Goal: Information Seeking & Learning: Find contact information

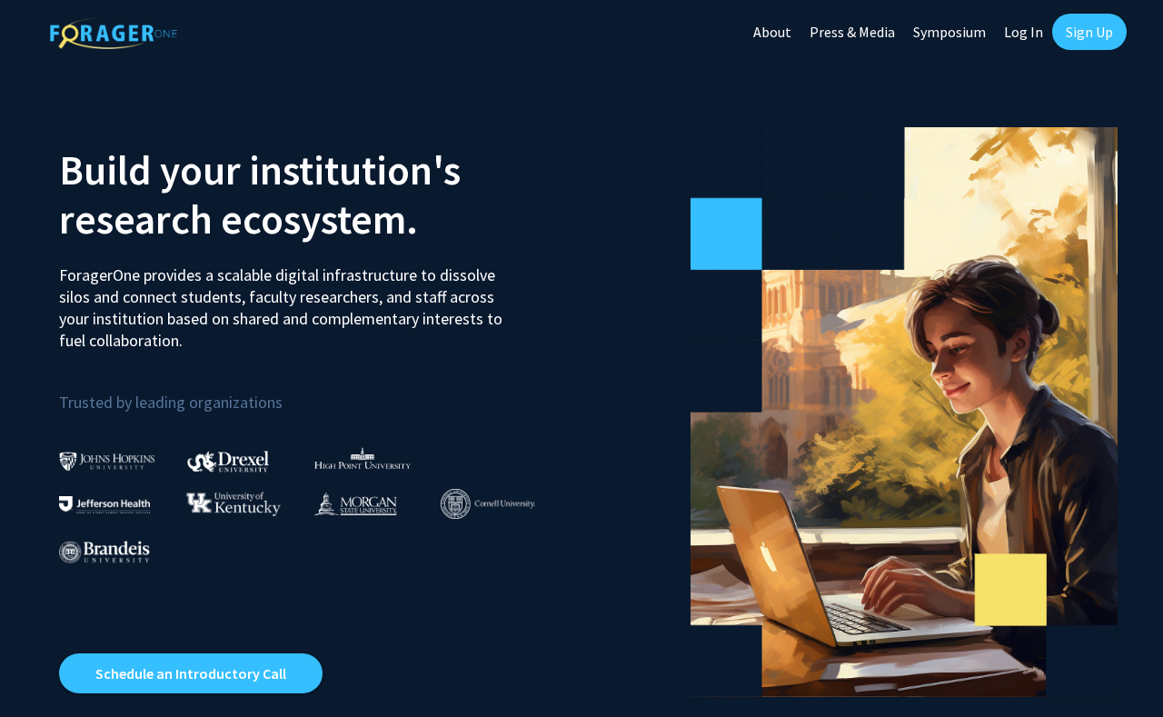
click at [1024, 23] on link "Log In" at bounding box center [1023, 32] width 57 height 64
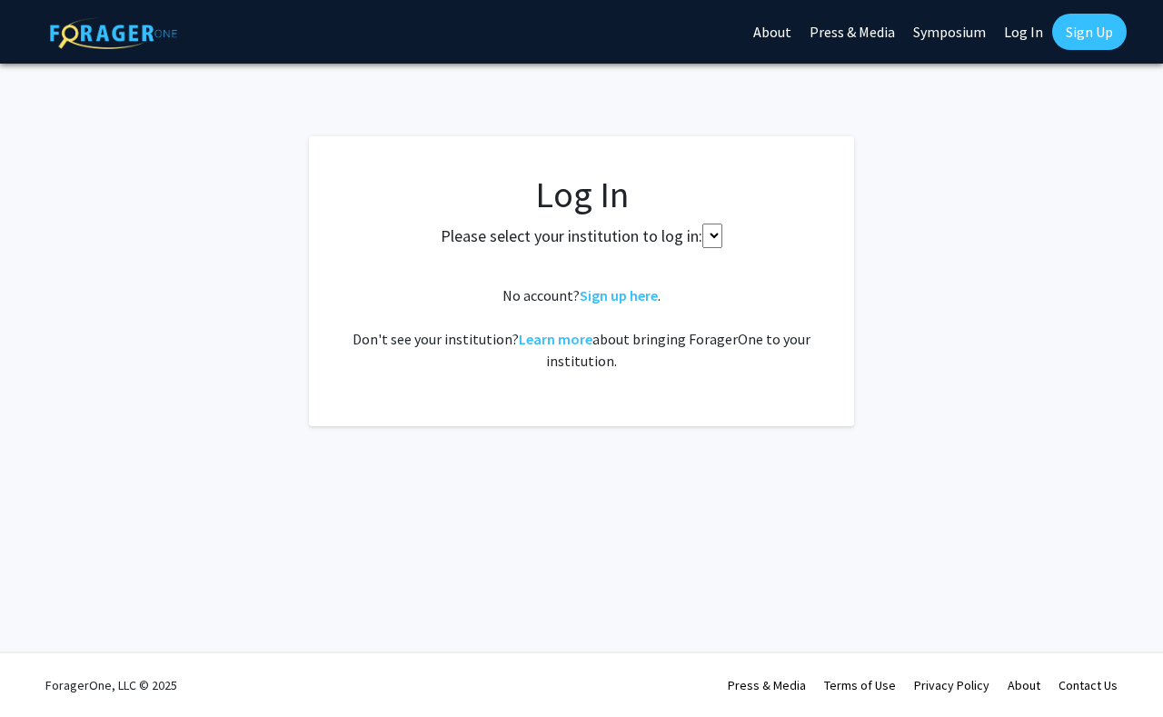
select select
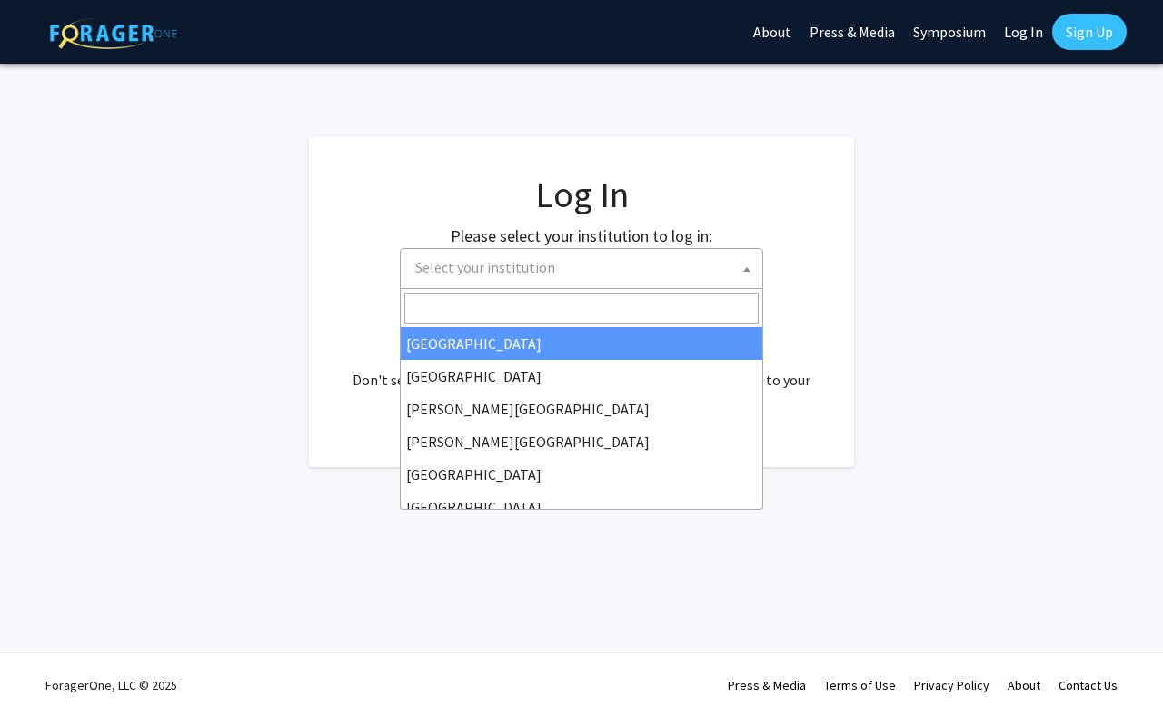
click at [599, 257] on span "Select your institution" at bounding box center [585, 267] width 354 height 37
type input "u"
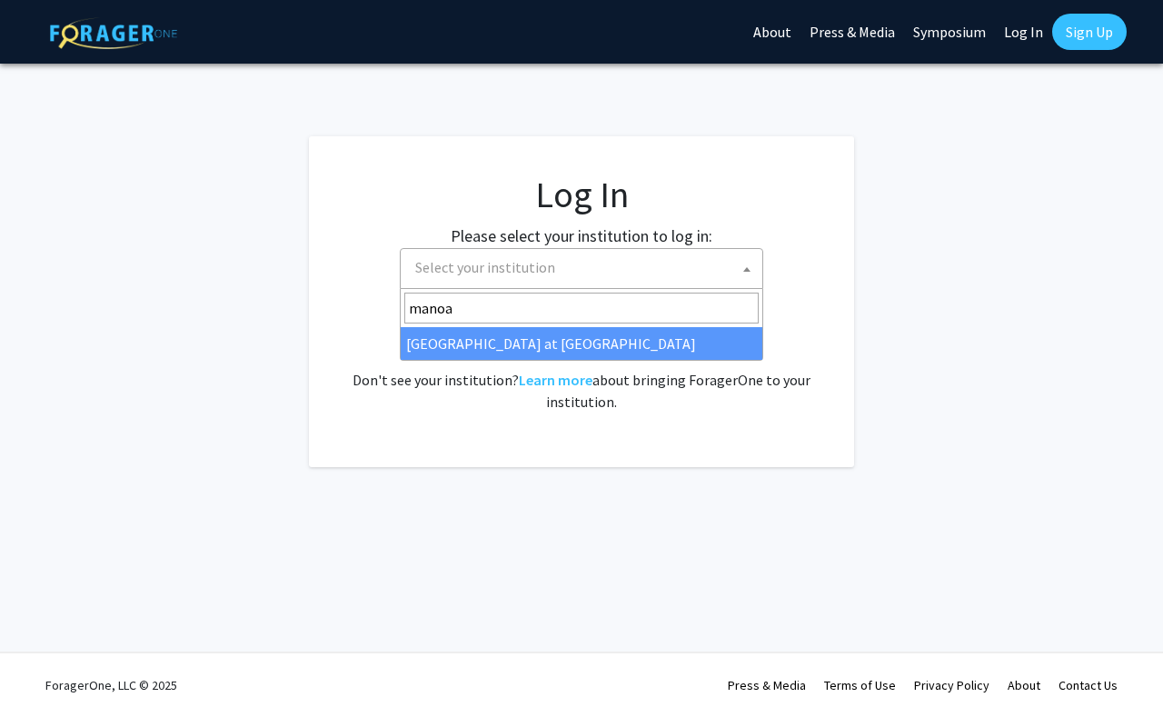
type input "manoa"
select select "18"
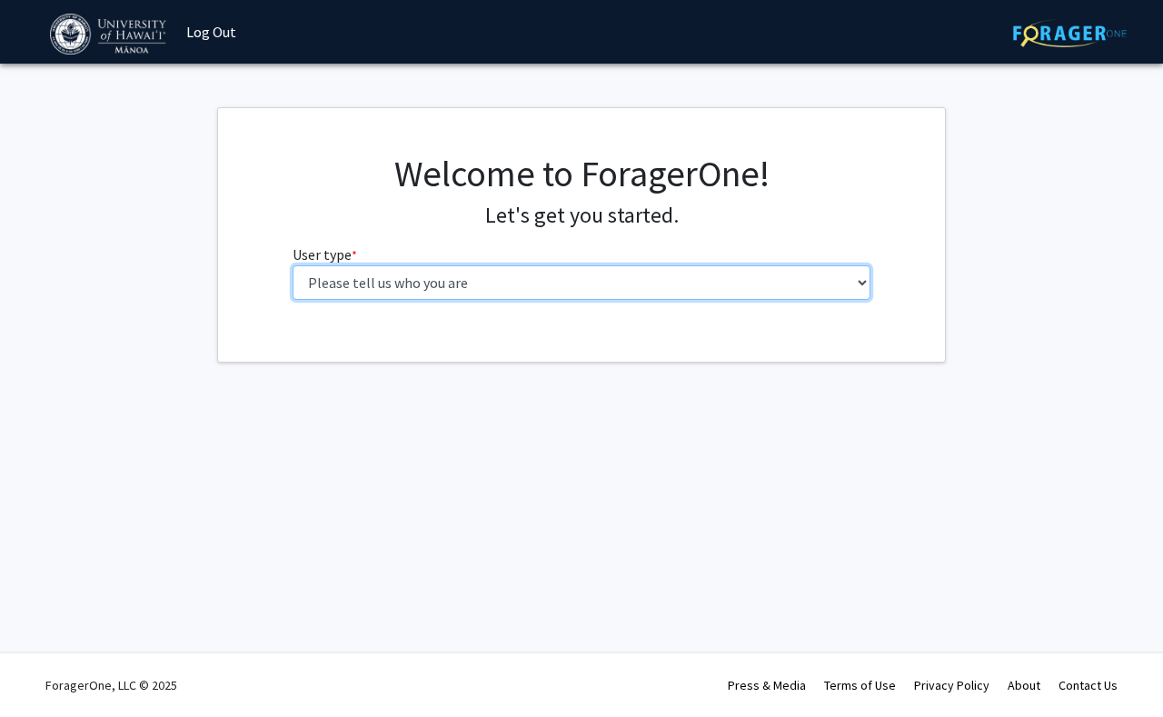
select select "1: undergrad"
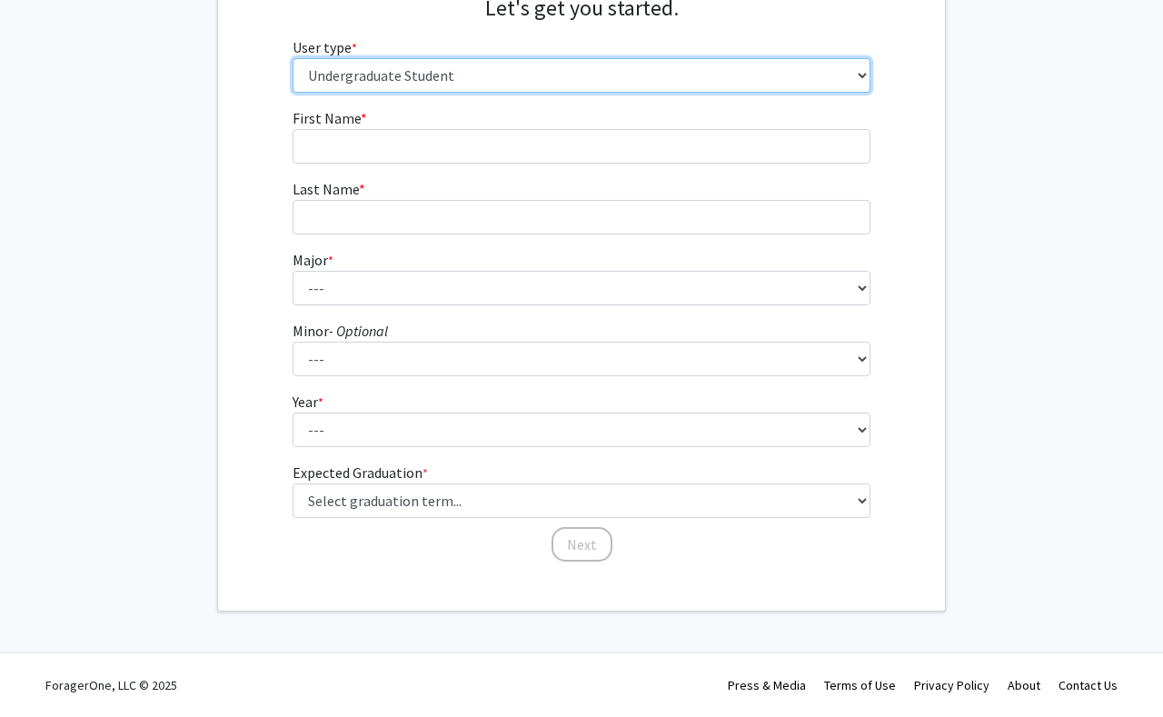
scroll to position [206, 0]
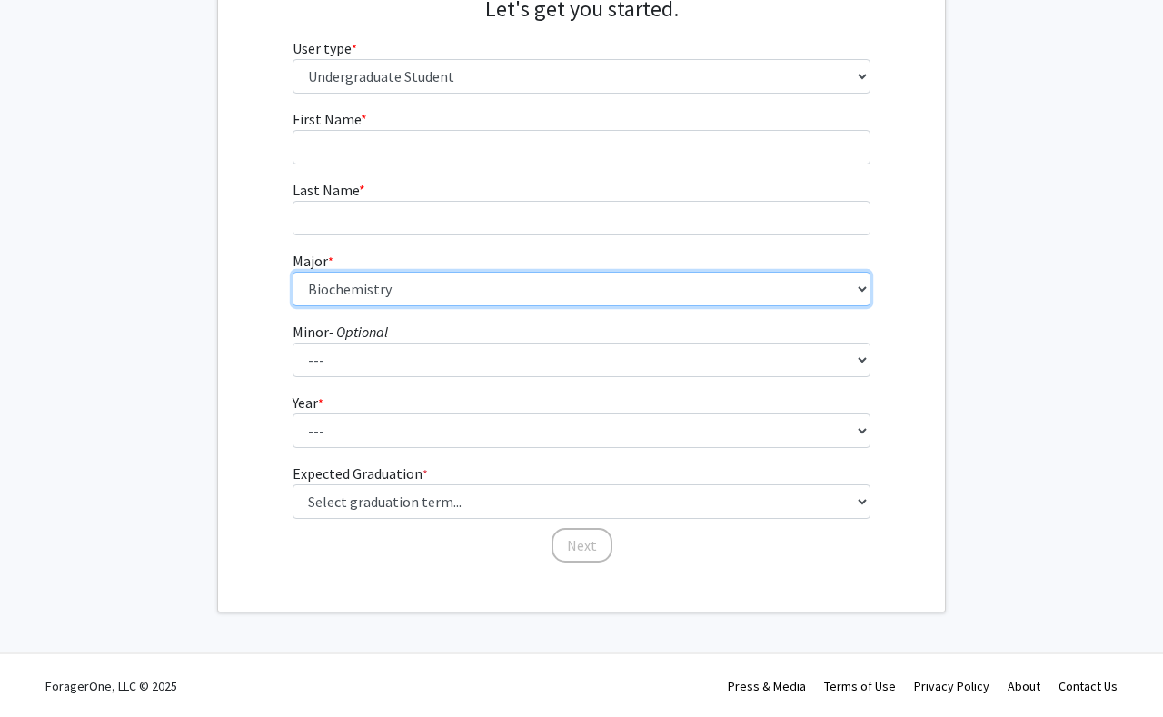
select select "13: 1395"
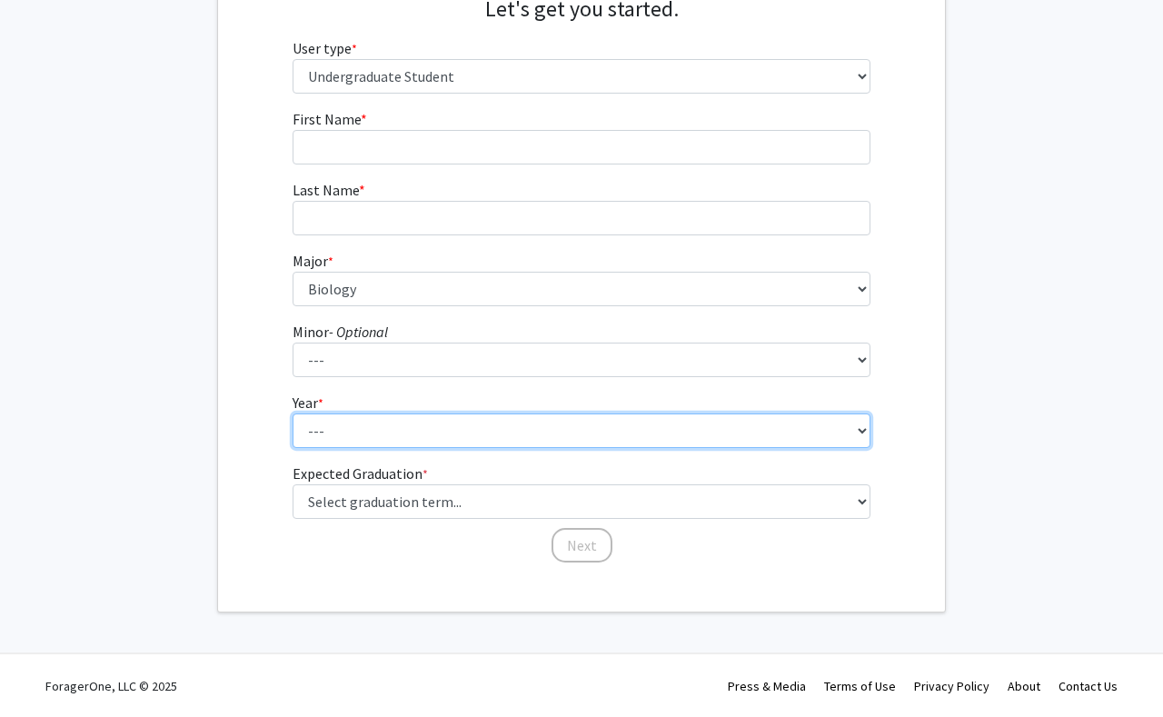
select select "4: senior"
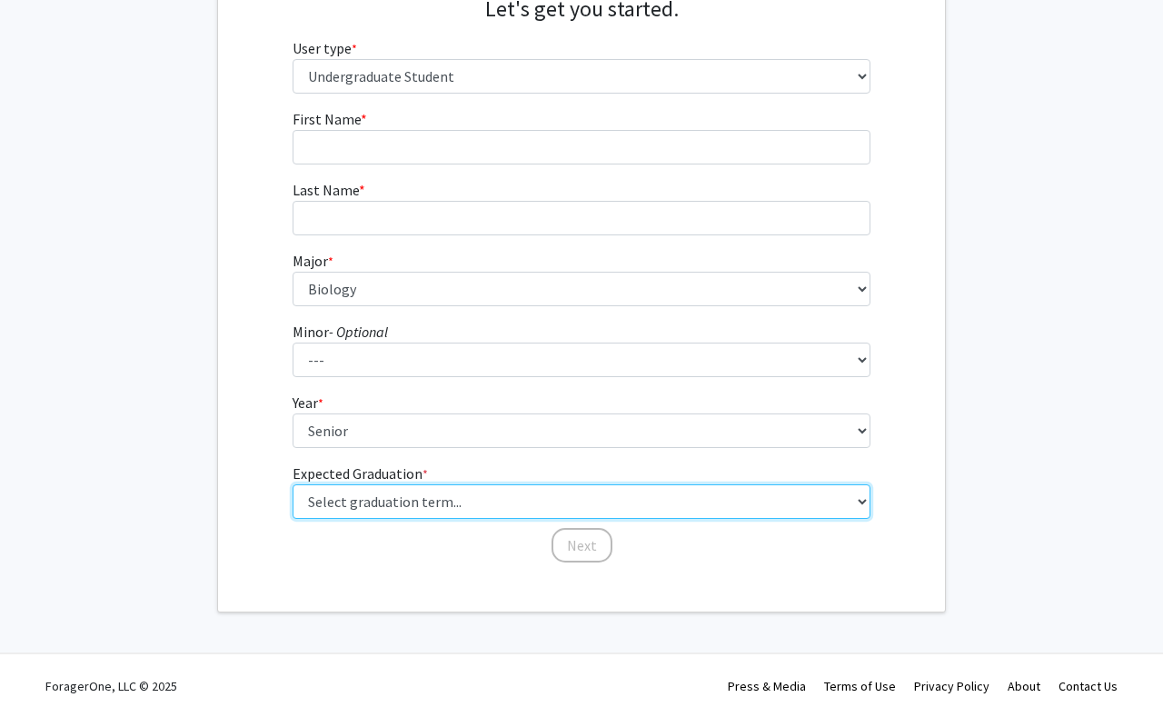
select select "5: spring_2026"
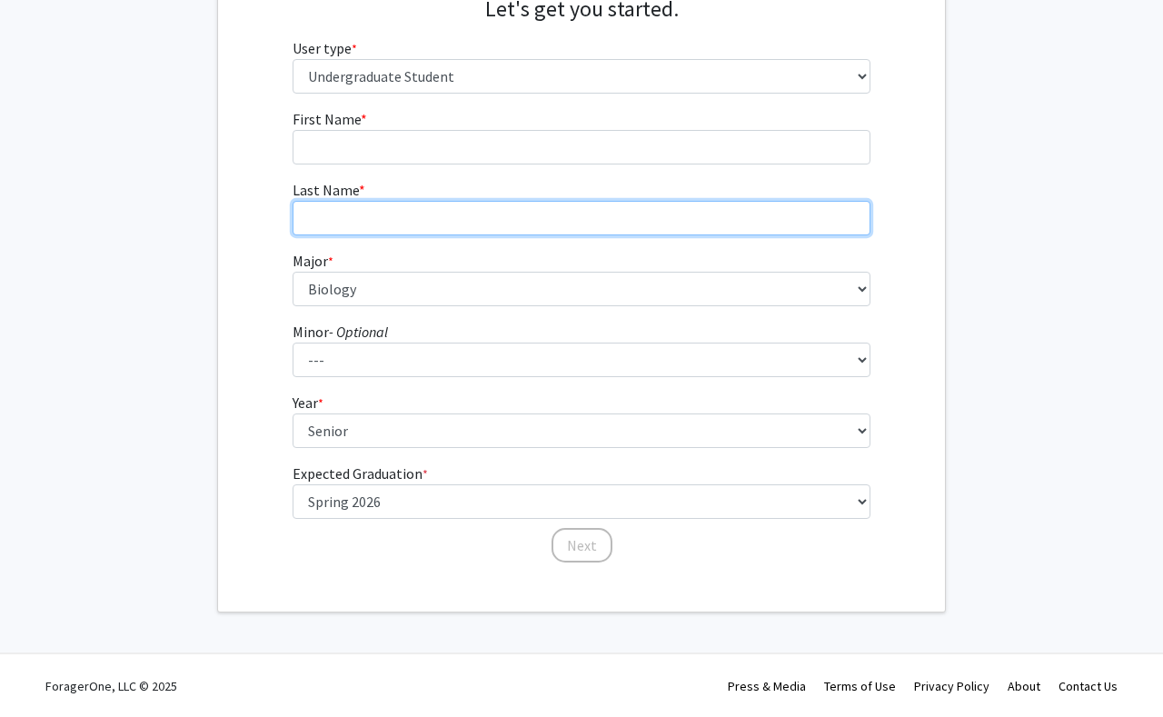
click at [559, 212] on input "Last Name * required" at bounding box center [582, 218] width 579 height 35
type input "[PERSON_NAME]"
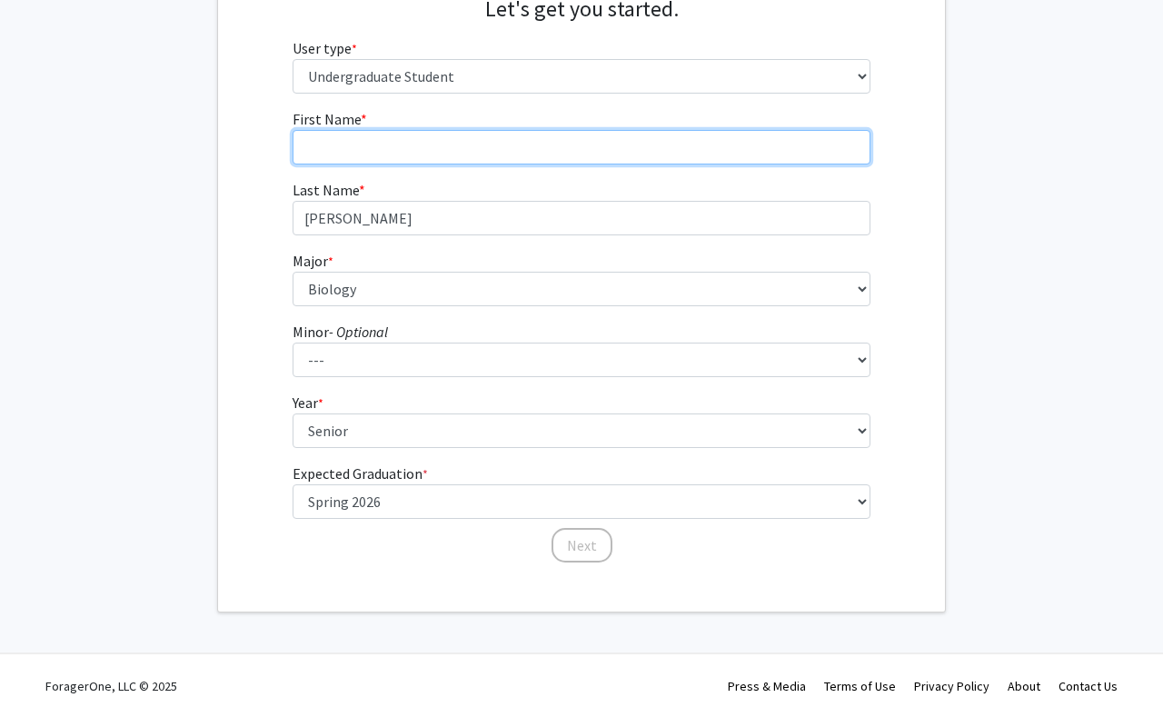
click at [589, 144] on input "First Name * required" at bounding box center [582, 147] width 579 height 35
type input "[PERSON_NAME]"
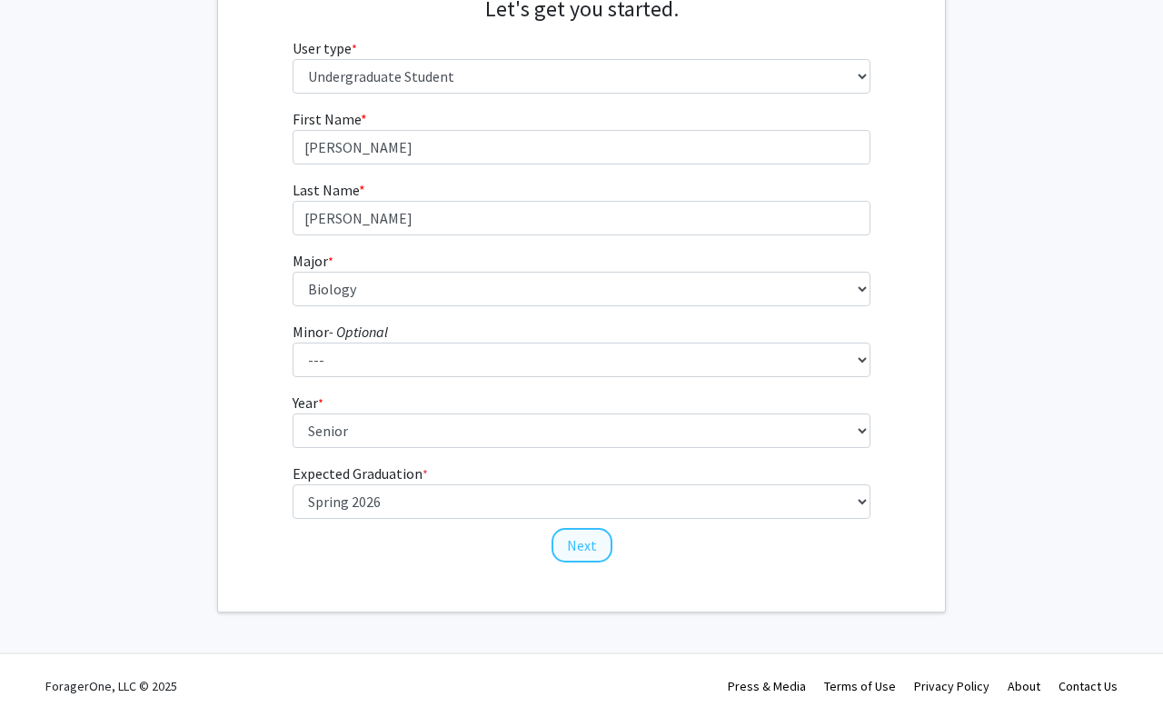
click at [578, 557] on button "Next" at bounding box center [582, 545] width 61 height 35
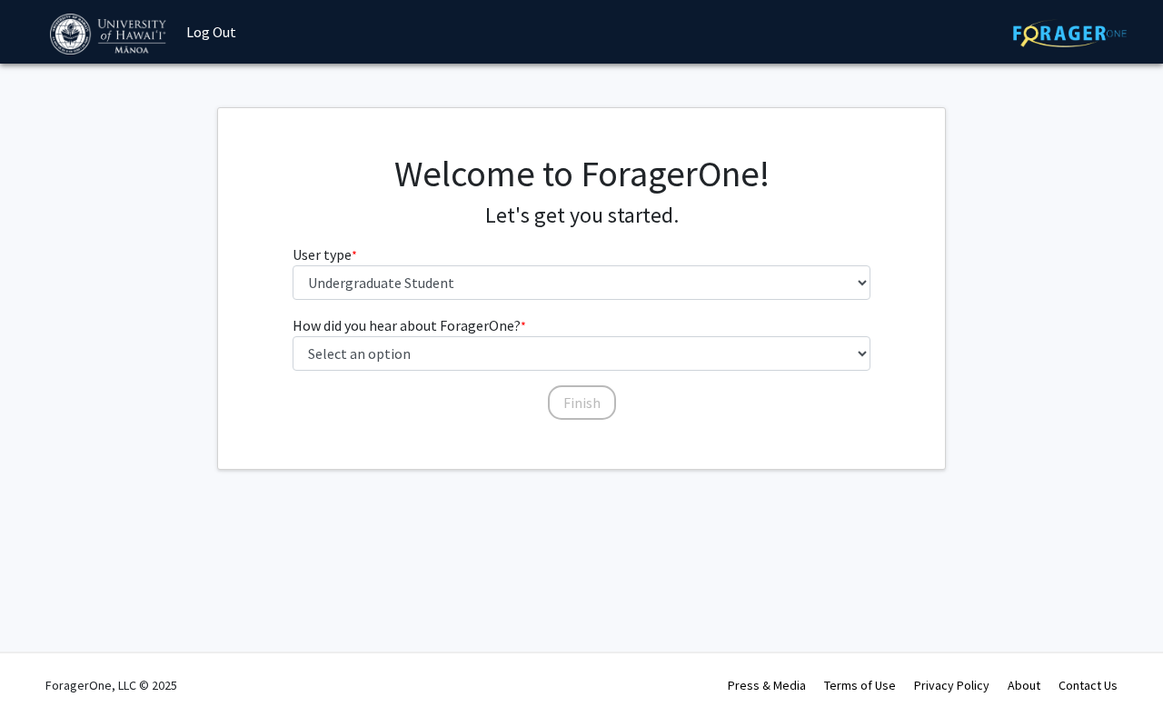
scroll to position [0, 0]
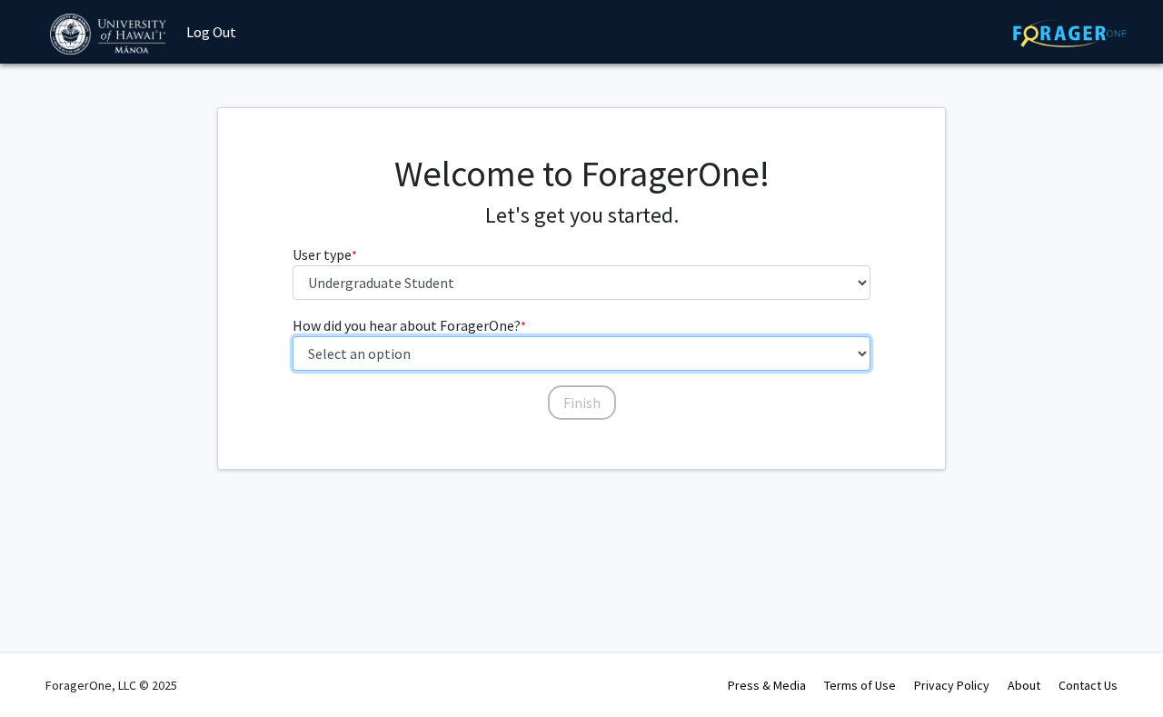
select select "2: faculty_recommendation"
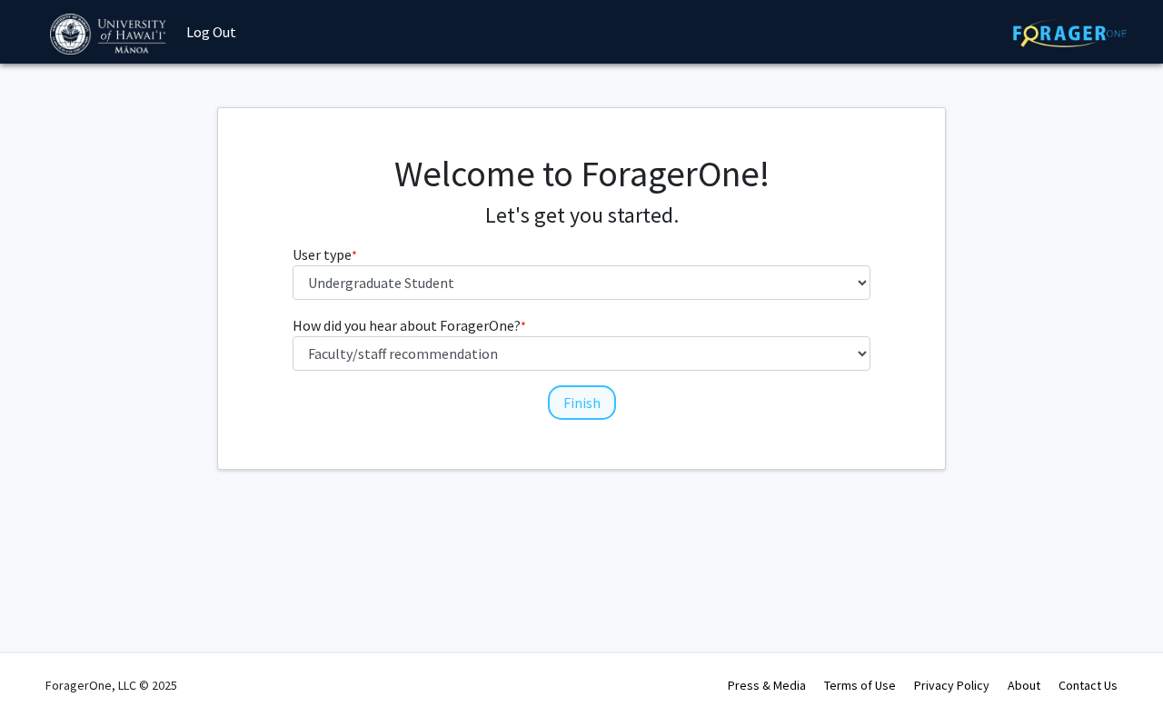
click at [568, 403] on button "Finish" at bounding box center [582, 402] width 68 height 35
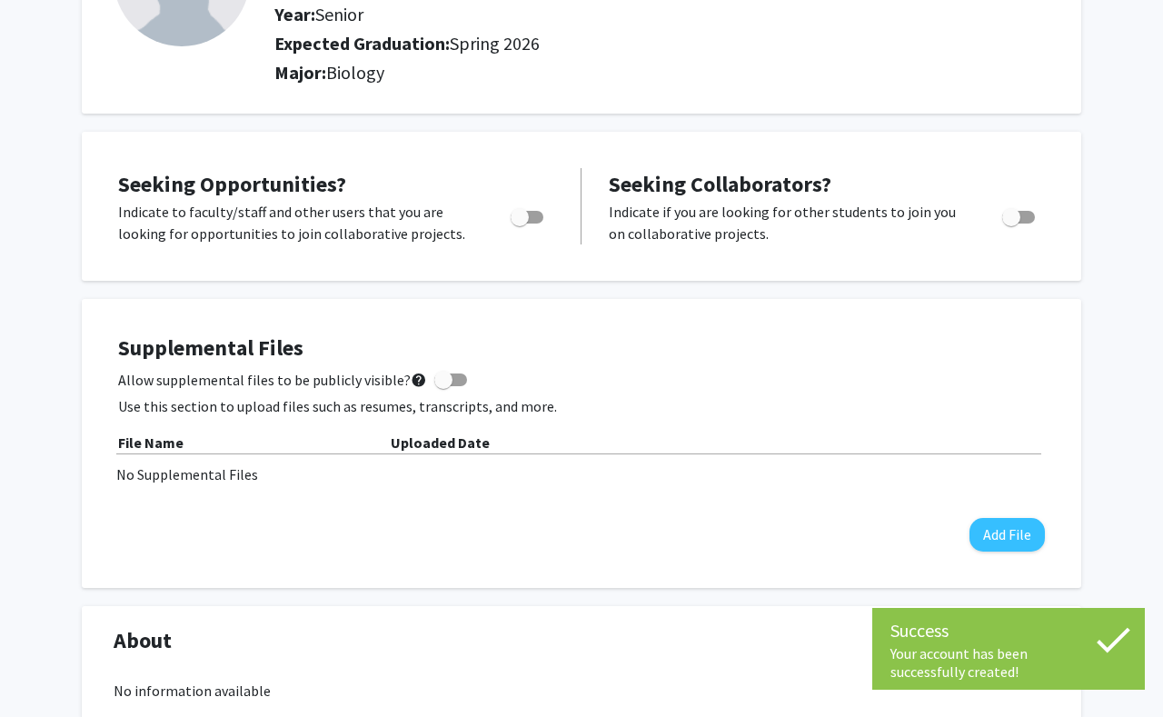
scroll to position [214, 0]
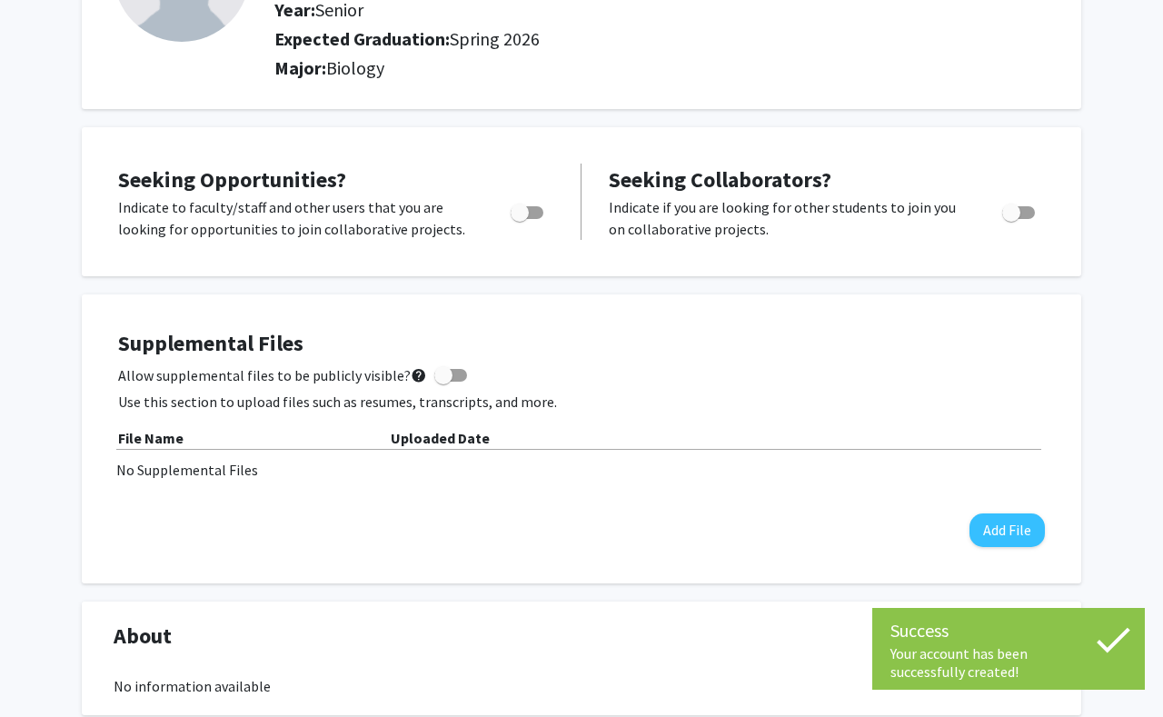
click at [532, 218] on span "Toggle" at bounding box center [527, 212] width 33 height 13
click at [520, 219] on input "Are you actively seeking opportunities?" at bounding box center [519, 219] width 1 height 1
checkbox input "true"
click at [1028, 212] on span "Toggle" at bounding box center [1018, 212] width 33 height 13
click at [1011, 219] on input "Would you like to receive other student requests to work with you?" at bounding box center [1010, 219] width 1 height 1
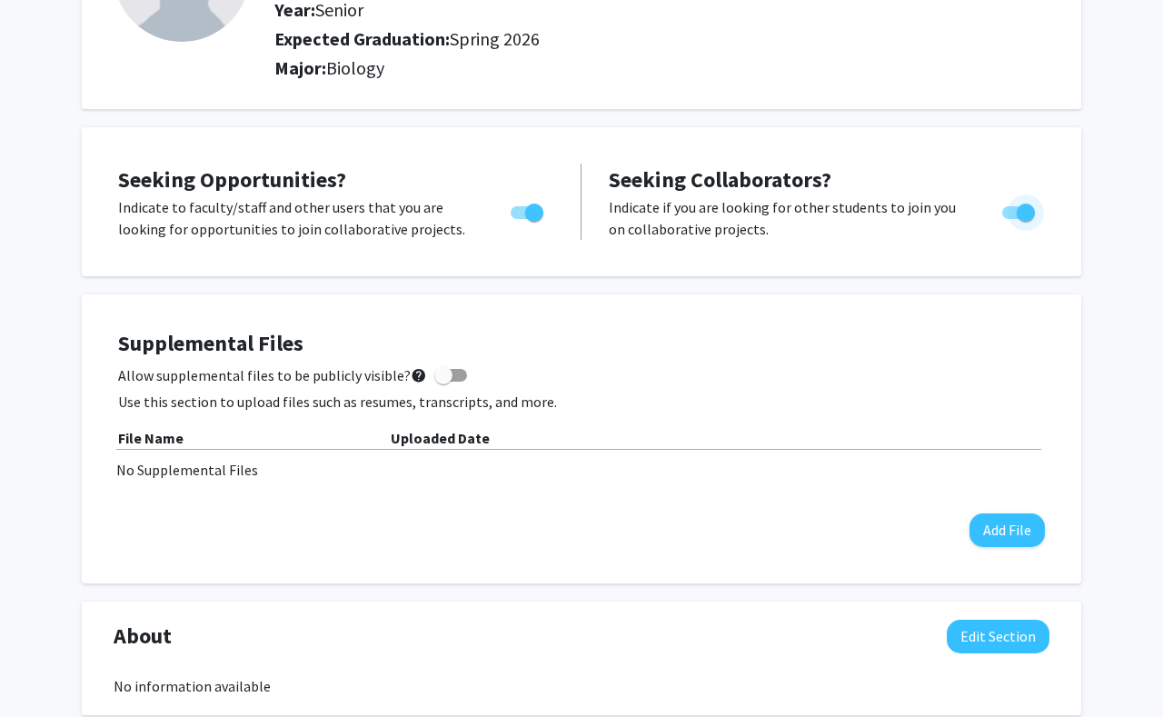
checkbox input "false"
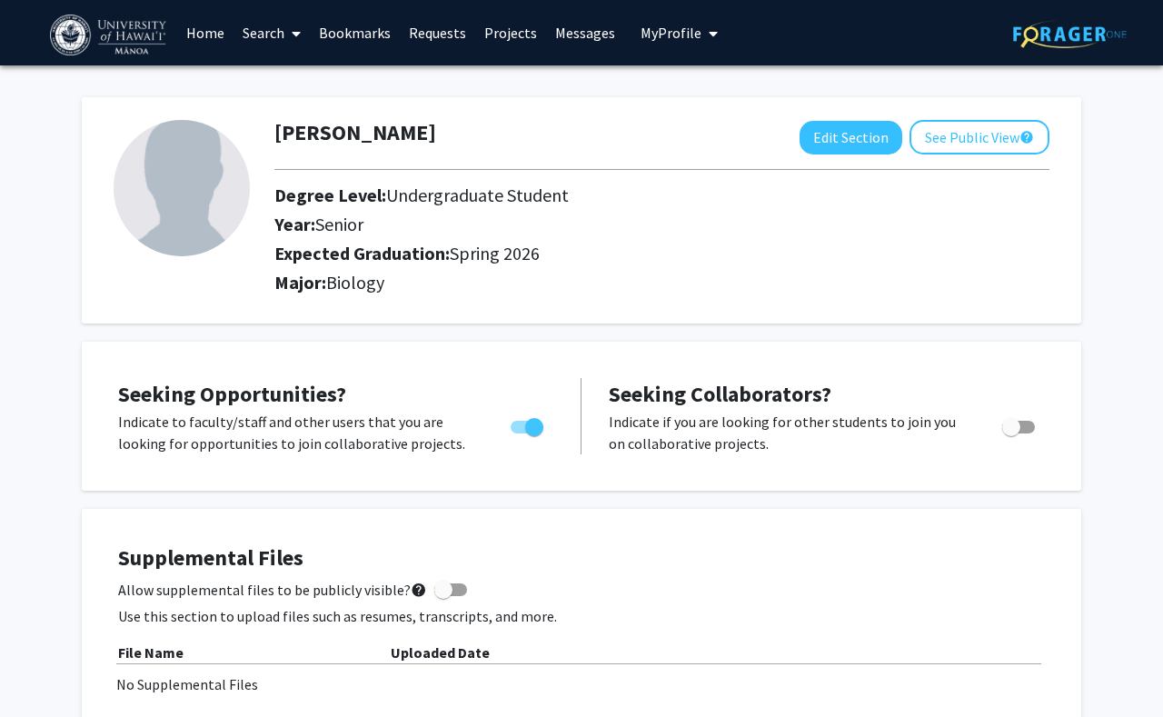
scroll to position [0, 0]
click at [283, 30] on link "Search" at bounding box center [272, 33] width 76 height 64
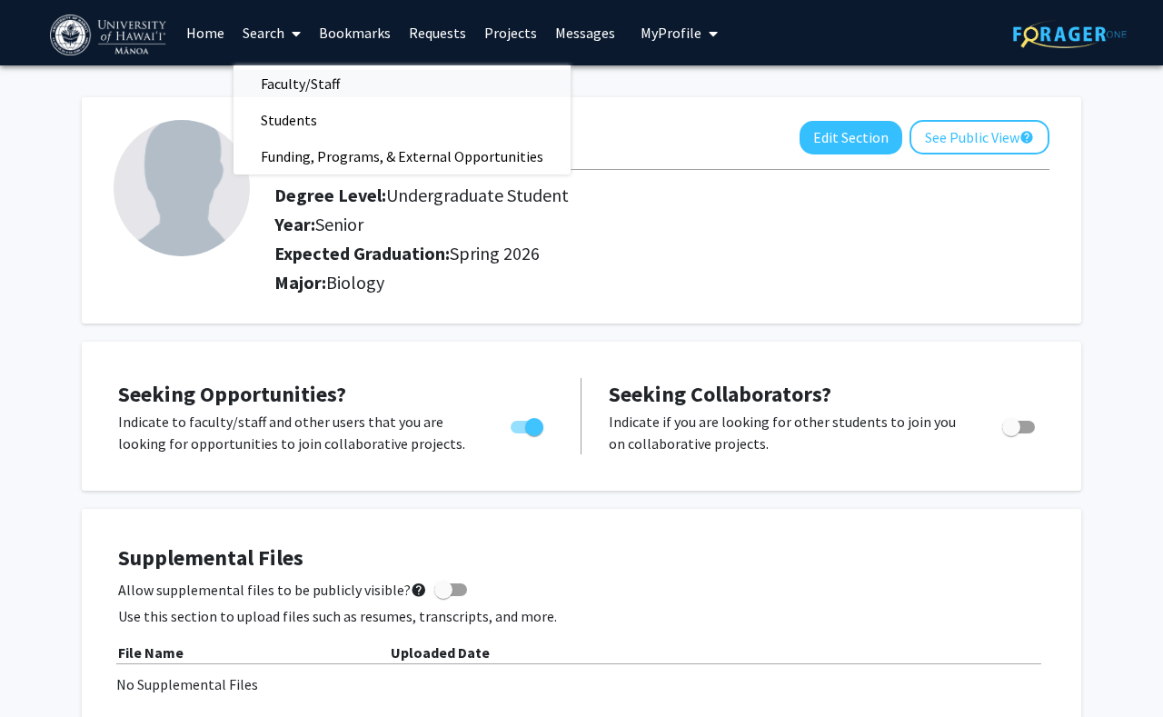
click at [306, 80] on span "Faculty/Staff" at bounding box center [301, 83] width 134 height 36
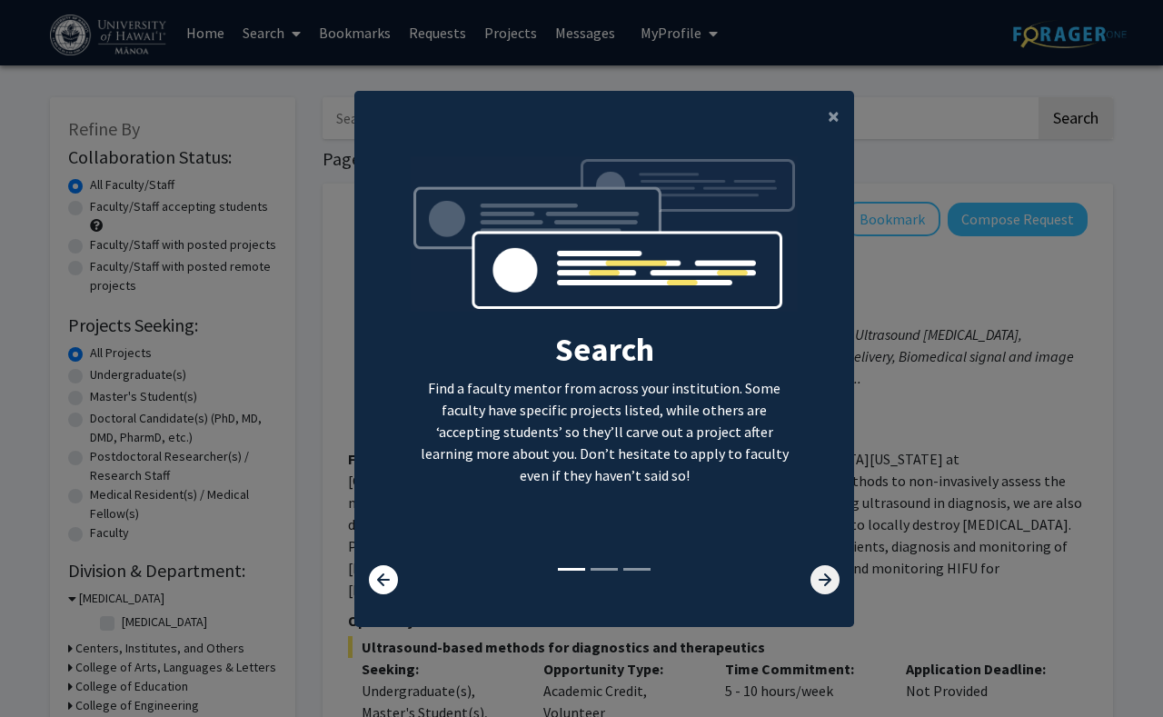
click at [833, 594] on icon at bounding box center [825, 579] width 29 height 29
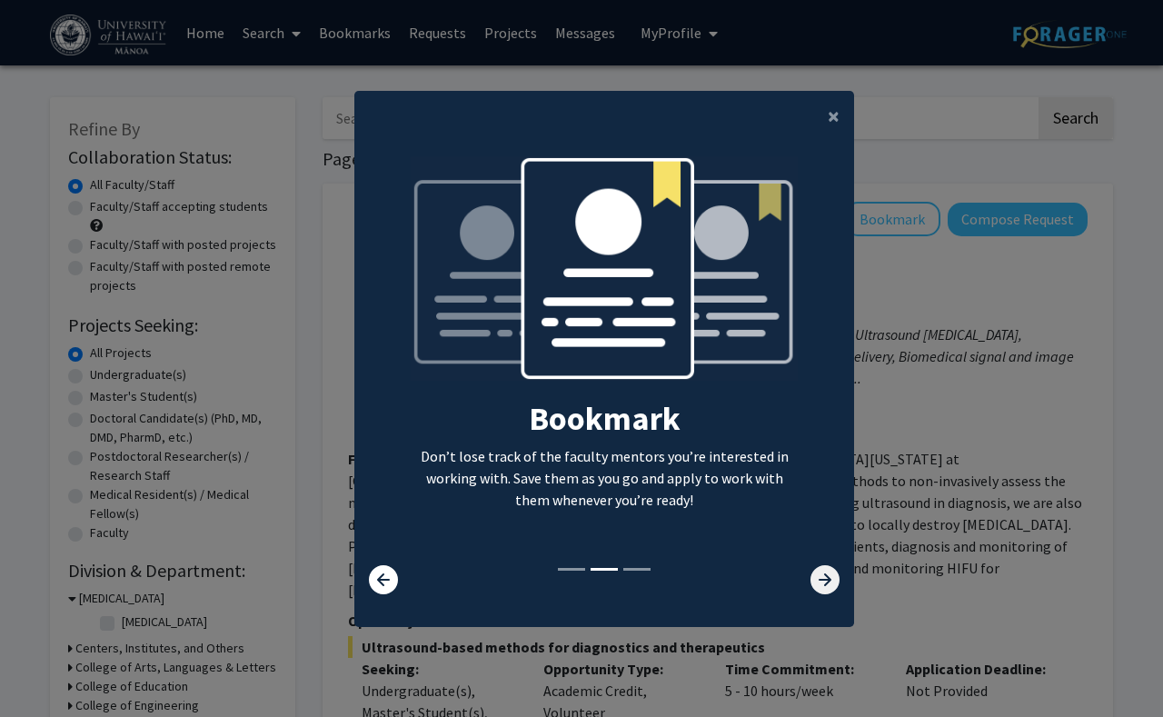
click at [833, 590] on icon at bounding box center [825, 579] width 29 height 29
click at [830, 590] on icon at bounding box center [825, 579] width 29 height 29
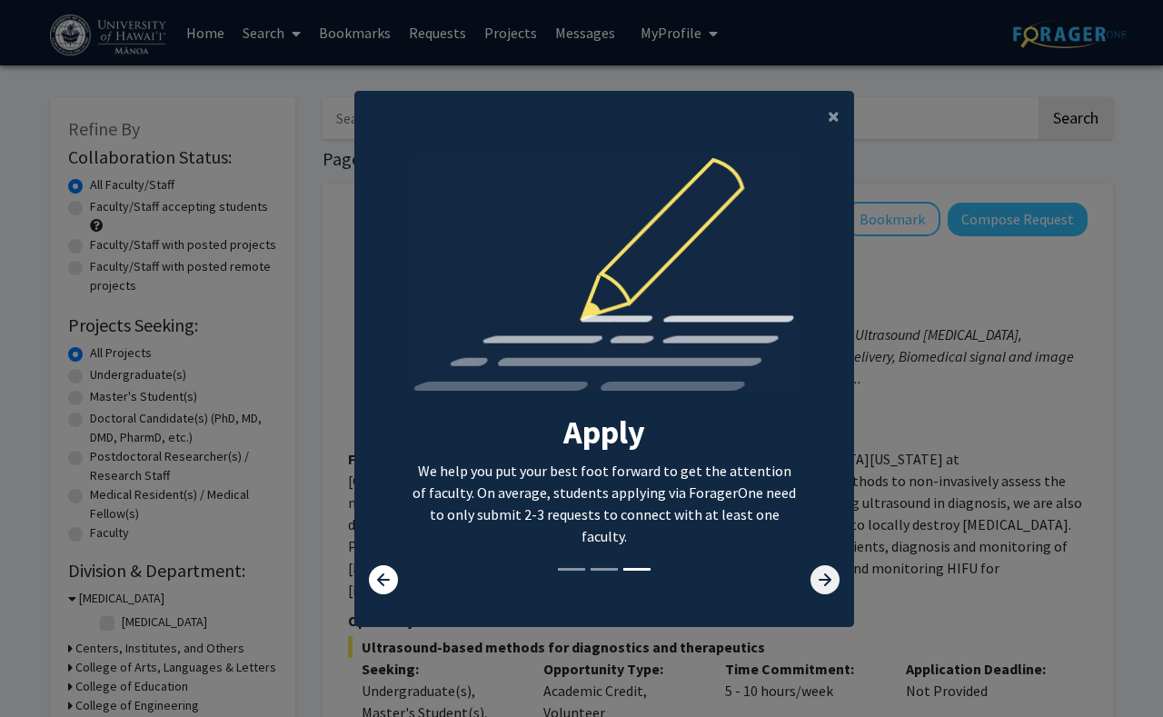
click at [830, 590] on icon at bounding box center [825, 579] width 29 height 29
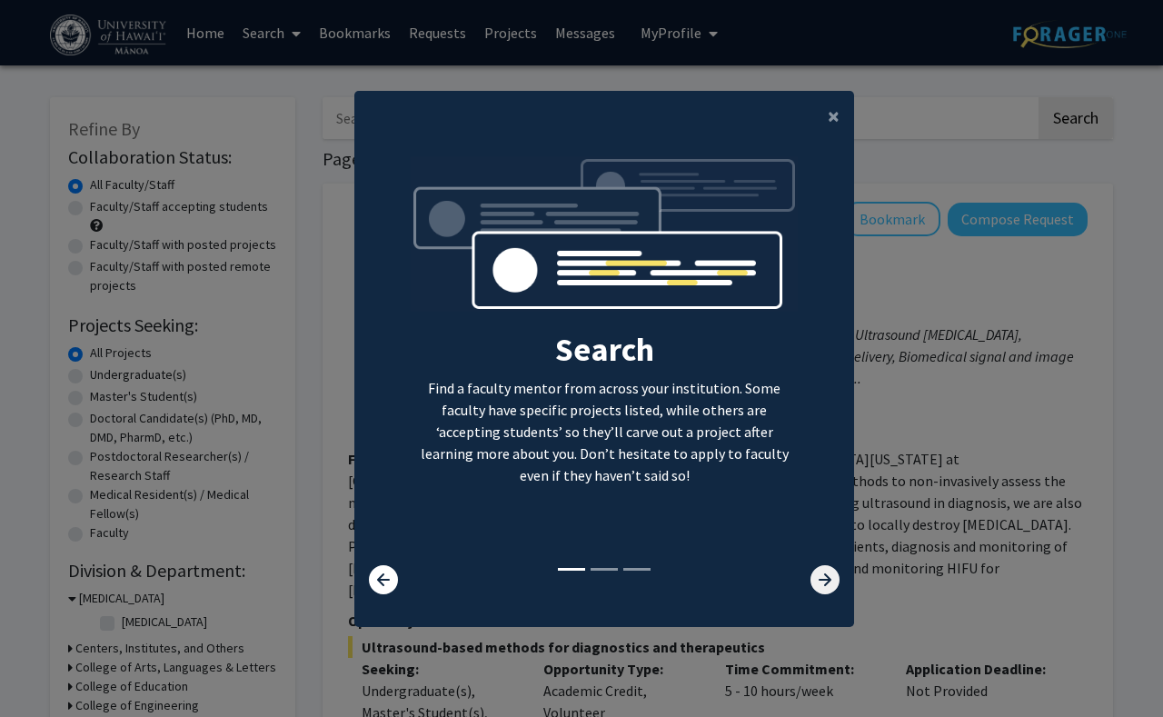
click at [830, 590] on icon at bounding box center [825, 579] width 29 height 29
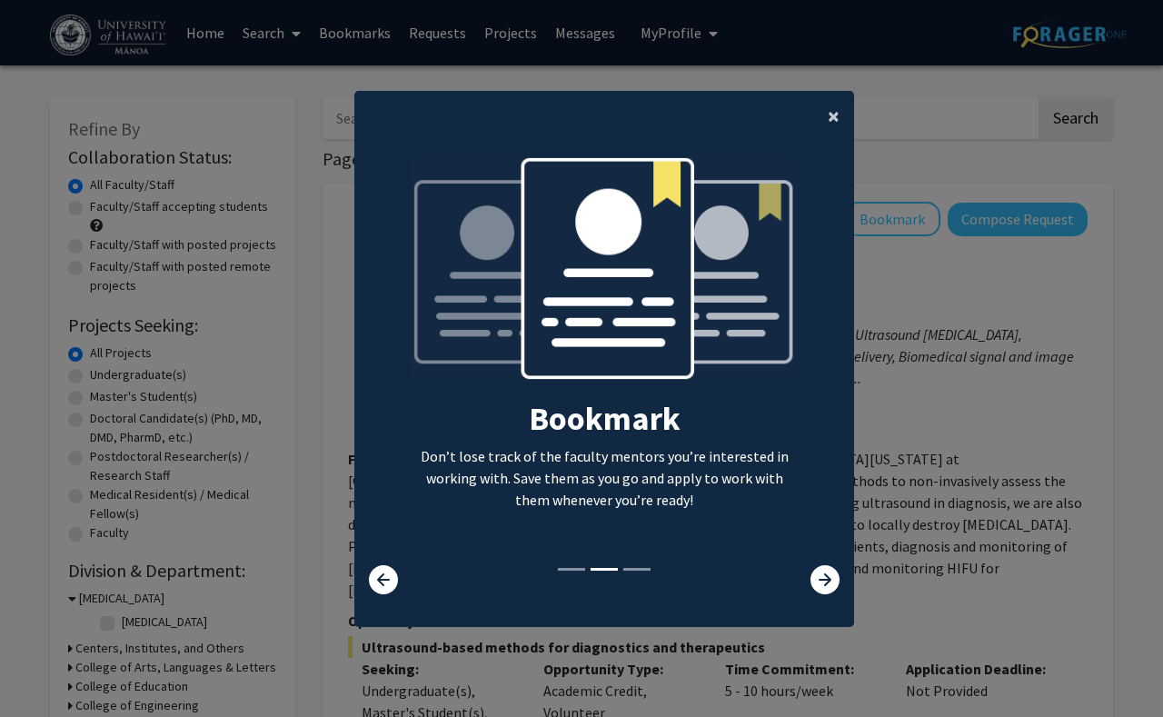
click at [835, 115] on span "×" at bounding box center [834, 116] width 12 height 28
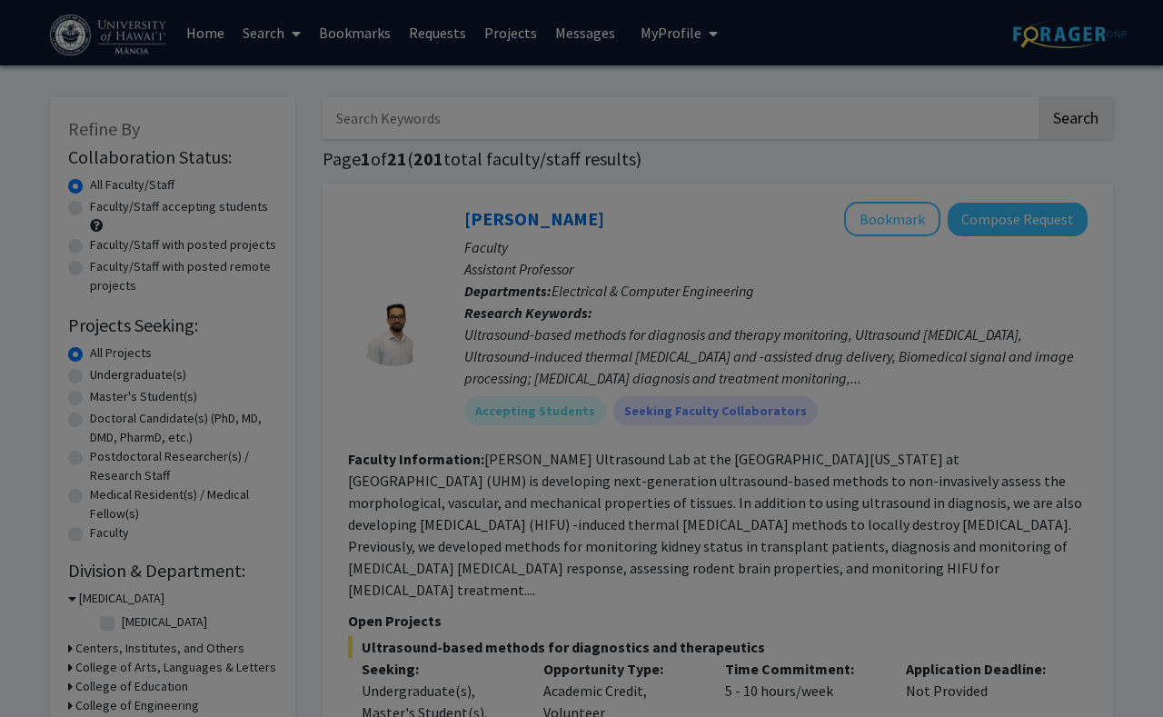
click at [838, 104] on div "Search Find a faculty mentor from across your institution. Some faculty have sp…" at bounding box center [604, 193] width 498 height 409
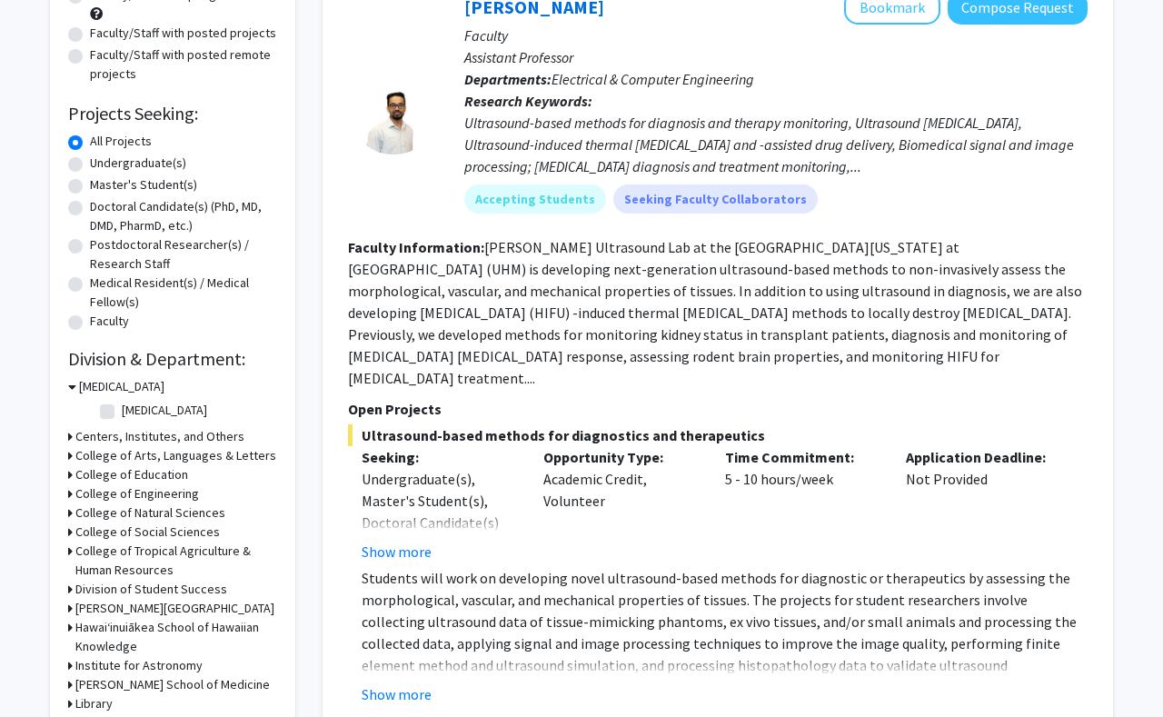
scroll to position [244, 0]
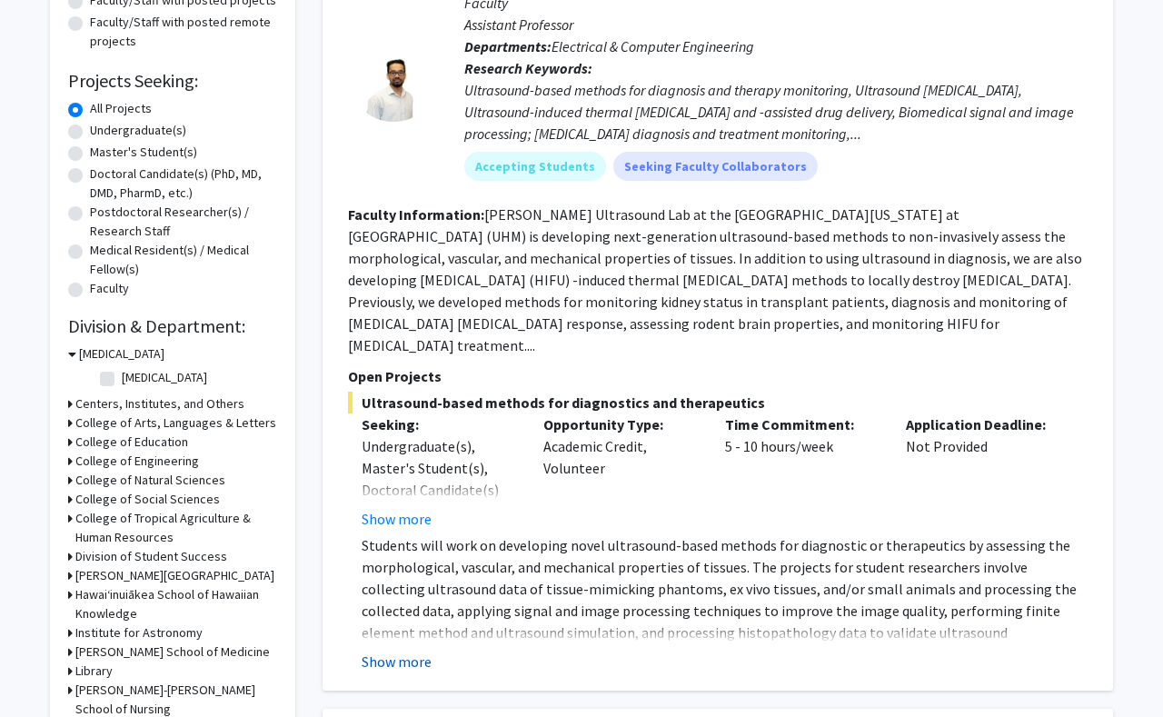
click at [390, 651] on button "Show more" at bounding box center [397, 662] width 70 height 22
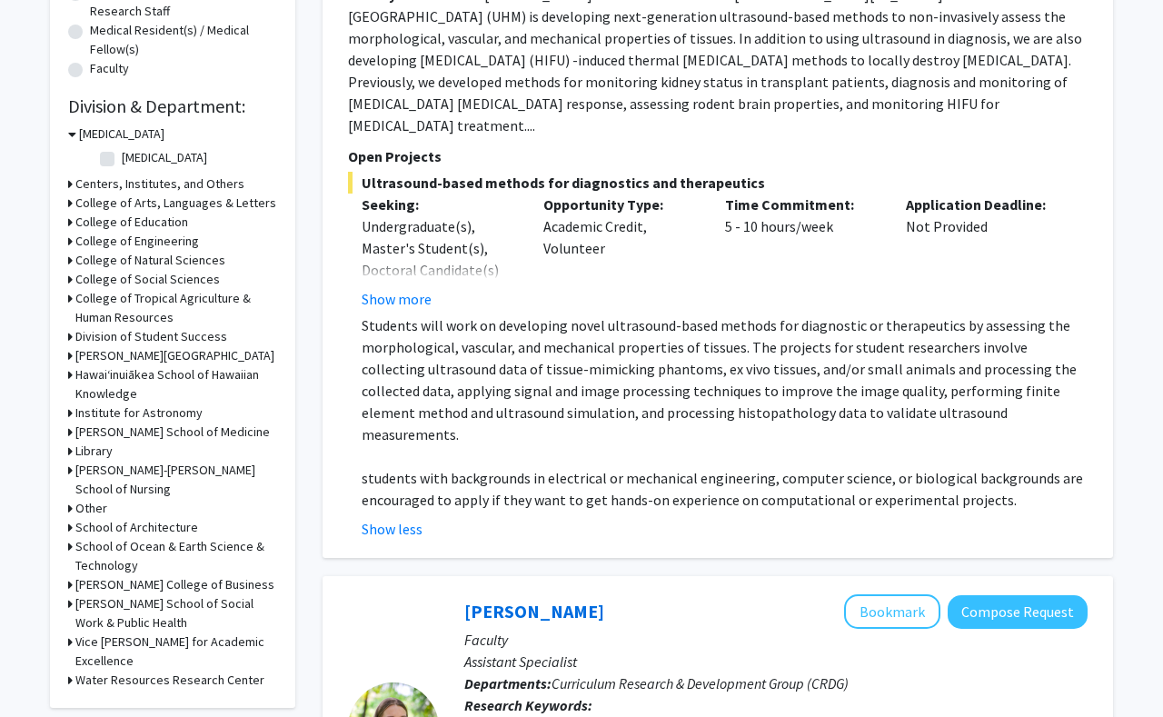
scroll to position [478, 0]
